Goal: Transaction & Acquisition: Register for event/course

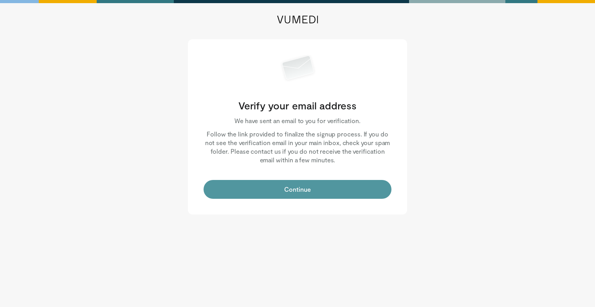
click at [305, 188] on button "Continue" at bounding box center [298, 189] width 188 height 19
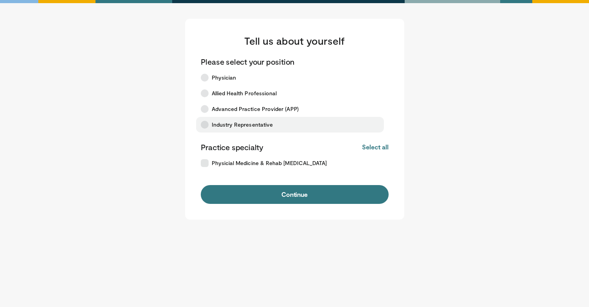
click at [240, 126] on span "Industry Representative" at bounding box center [242, 125] width 61 height 8
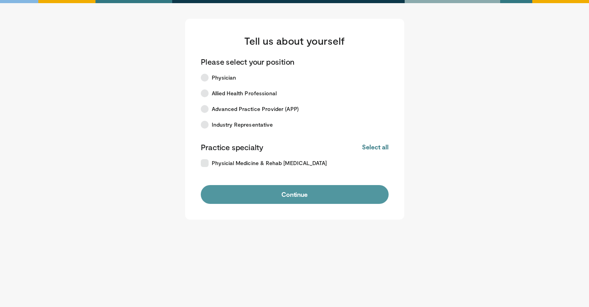
click at [281, 195] on button "Continue" at bounding box center [295, 194] width 188 height 19
click at [300, 193] on button "Continue" at bounding box center [295, 194] width 188 height 19
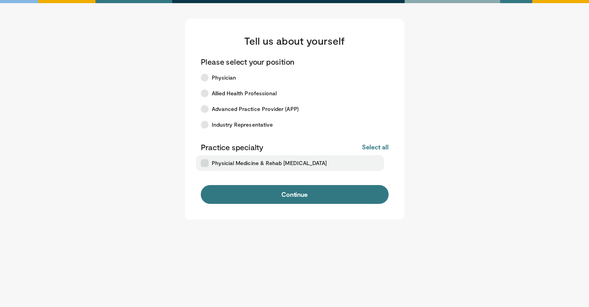
click at [207, 161] on icon at bounding box center [205, 163] width 8 height 8
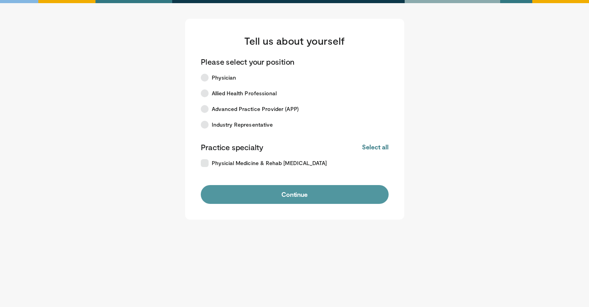
click at [271, 197] on button "Continue" at bounding box center [295, 194] width 188 height 19
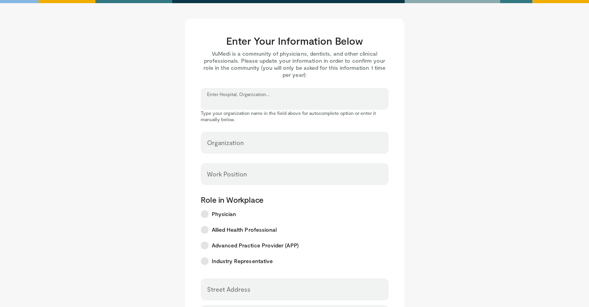
click at [267, 98] on input "Enter Hospital, Organization..." at bounding box center [294, 102] width 175 height 9
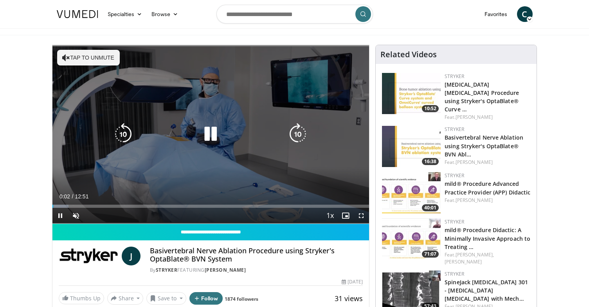
click at [85, 58] on button "Tap to unmute" at bounding box center [88, 58] width 63 height 16
click at [249, 79] on div "10 seconds Tap to unmute" at bounding box center [210, 134] width 317 height 178
click at [205, 133] on icon "Video Player" at bounding box center [211, 134] width 22 height 22
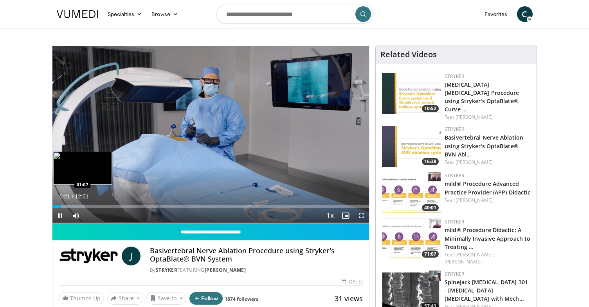
click at [80, 206] on div "Loaded : 10.28% 00:21 01:07" at bounding box center [210, 205] width 317 height 3
